Goal: Task Accomplishment & Management: Manage account settings

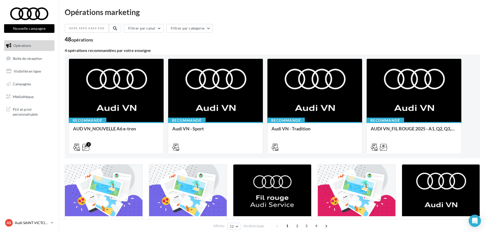
click at [51, 224] on icon at bounding box center [52, 222] width 3 height 4
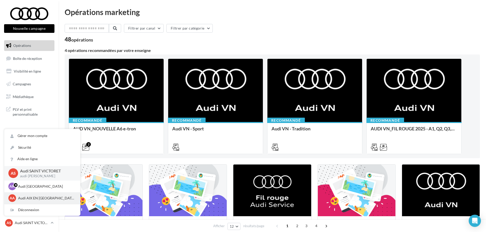
click at [39, 196] on p "Audi AIX EN [GEOGRAPHIC_DATA]" at bounding box center [46, 197] width 56 height 5
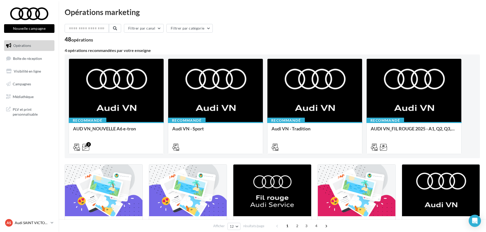
click at [50, 222] on link "AS Audi SAINT VICTORET audi-[PERSON_NAME]" at bounding box center [29, 223] width 50 height 10
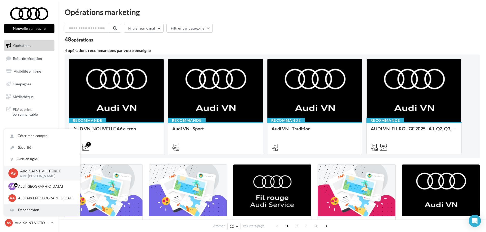
click at [41, 210] on div "Déconnexion" at bounding box center [42, 209] width 76 height 11
